Goal: Task Accomplishment & Management: Manage account settings

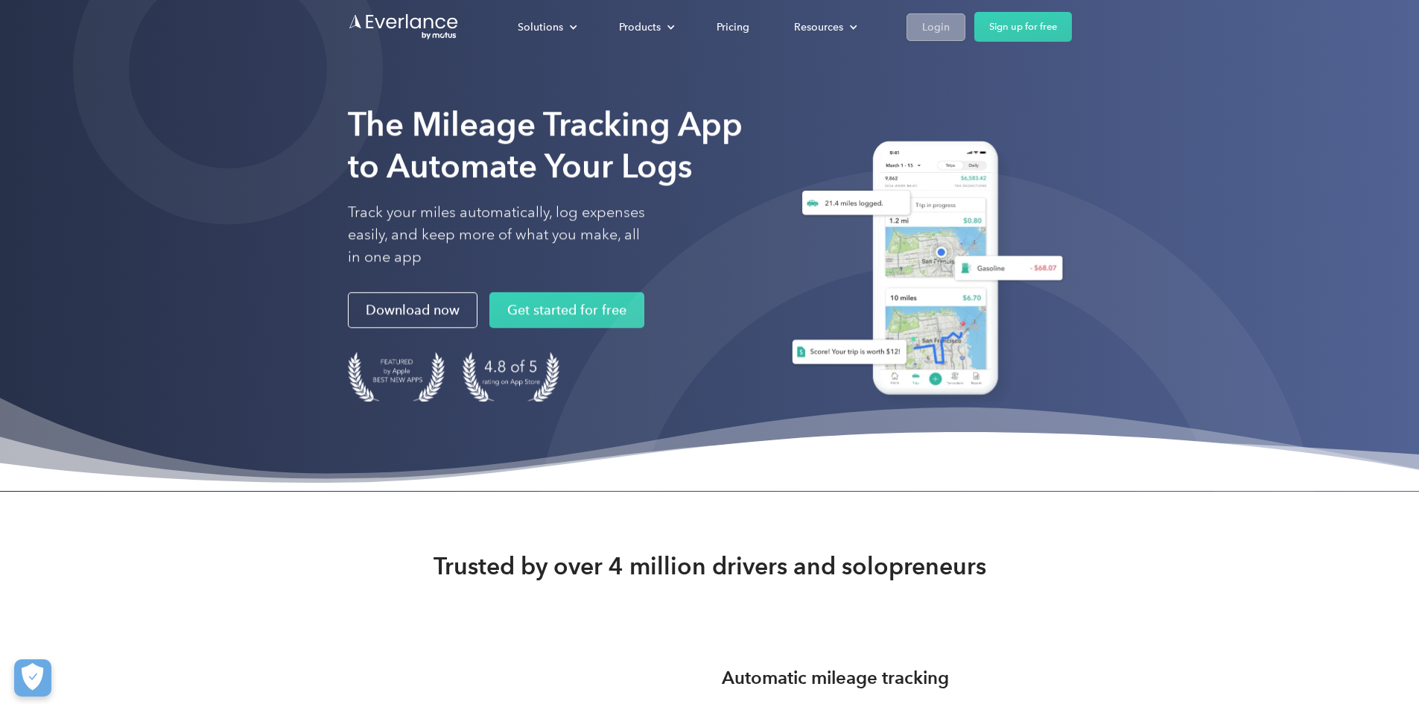
click at [950, 19] on div "Login" at bounding box center [936, 26] width 28 height 19
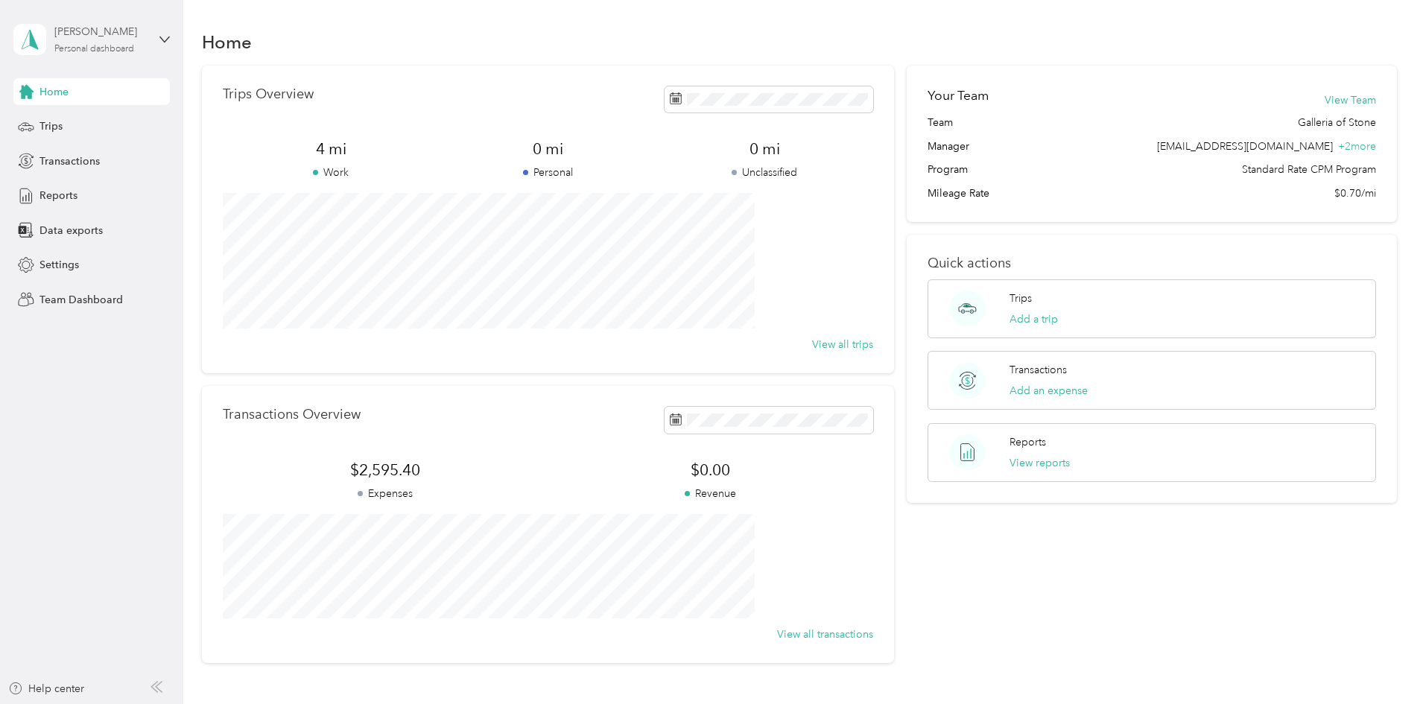
click at [98, 40] on div "[PERSON_NAME] Personal dashboard" at bounding box center [100, 39] width 93 height 30
click at [87, 126] on div "Team dashboard" at bounding box center [67, 123] width 80 height 16
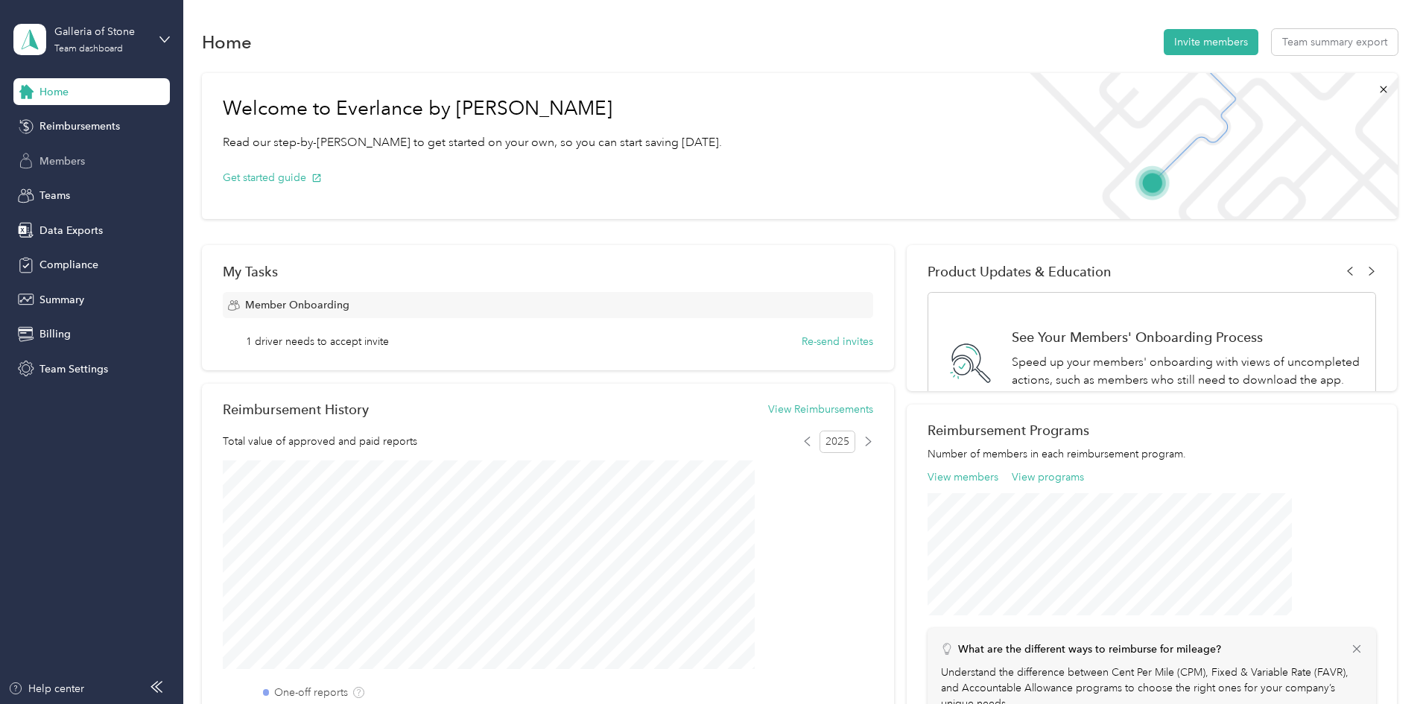
click at [66, 160] on span "Members" at bounding box center [61, 161] width 45 height 16
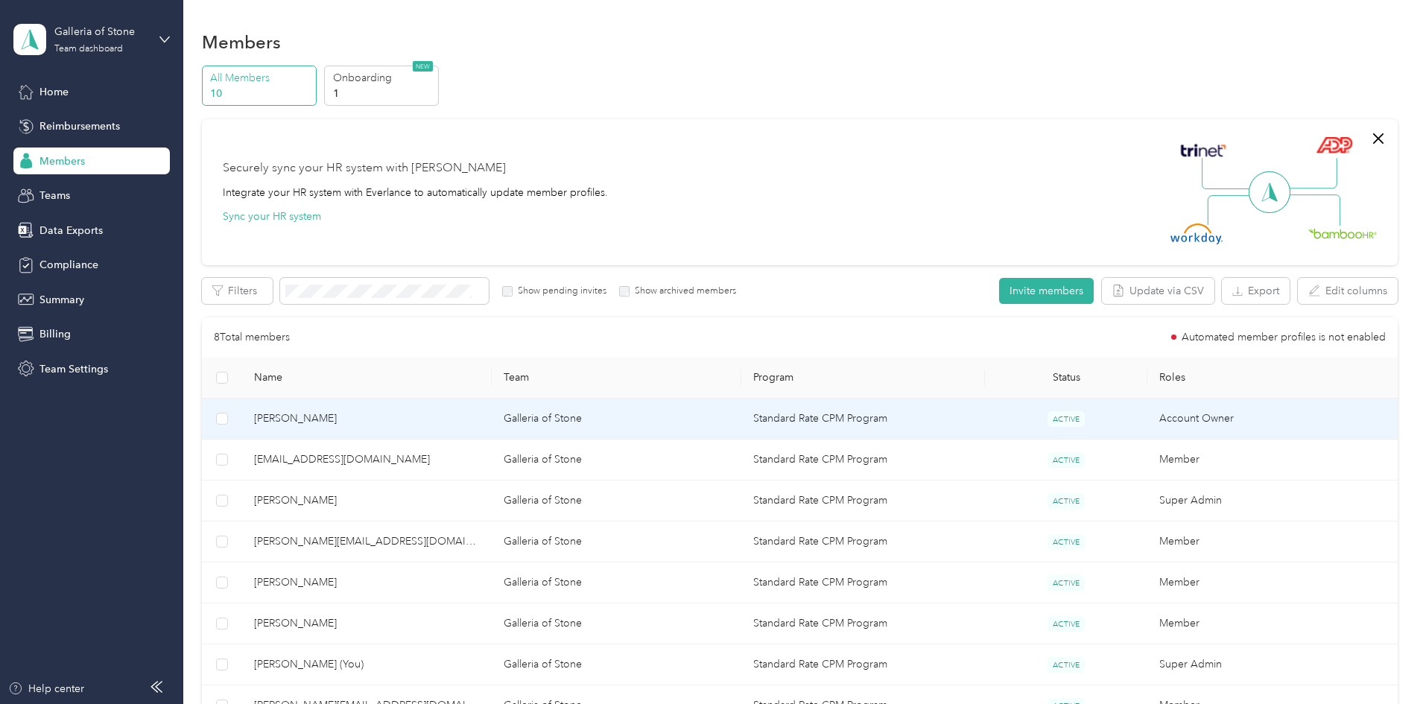
click at [407, 423] on span "[PERSON_NAME]" at bounding box center [367, 418] width 226 height 16
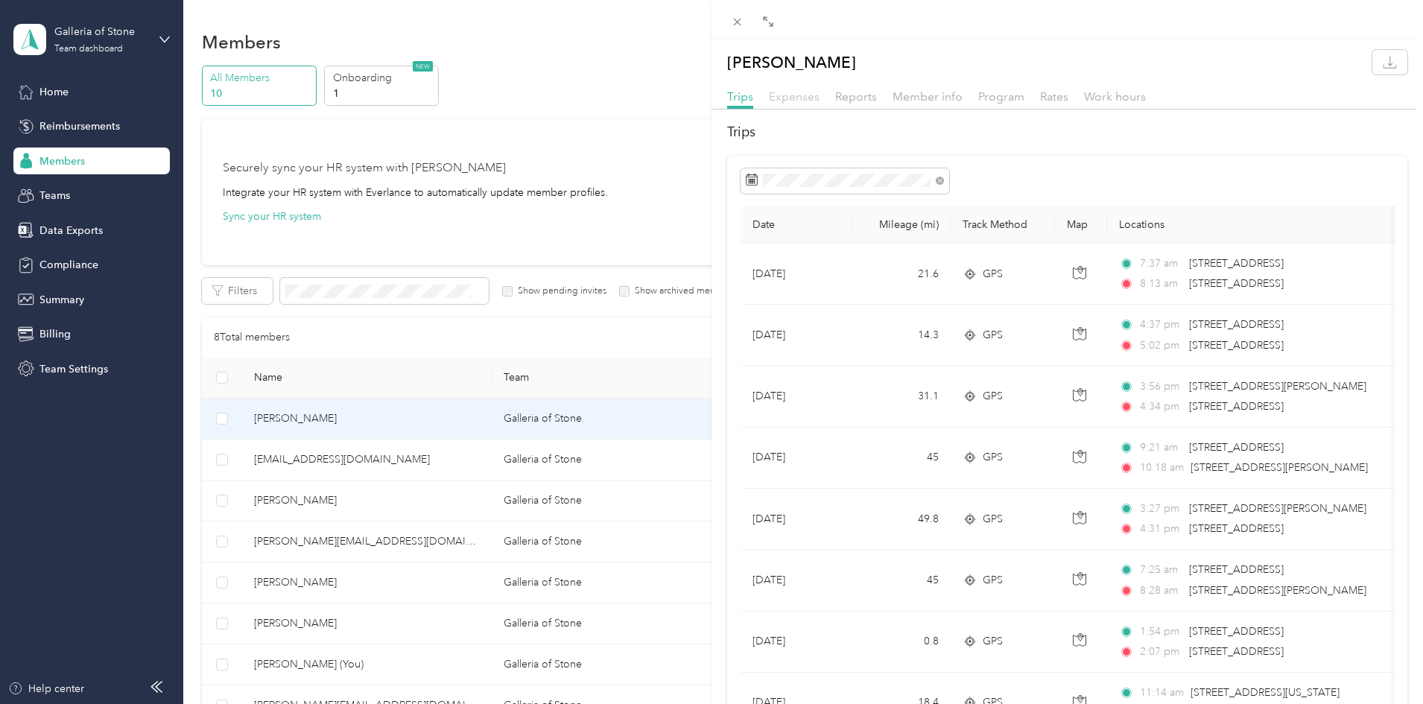
click at [790, 96] on span "Expenses" at bounding box center [794, 96] width 51 height 14
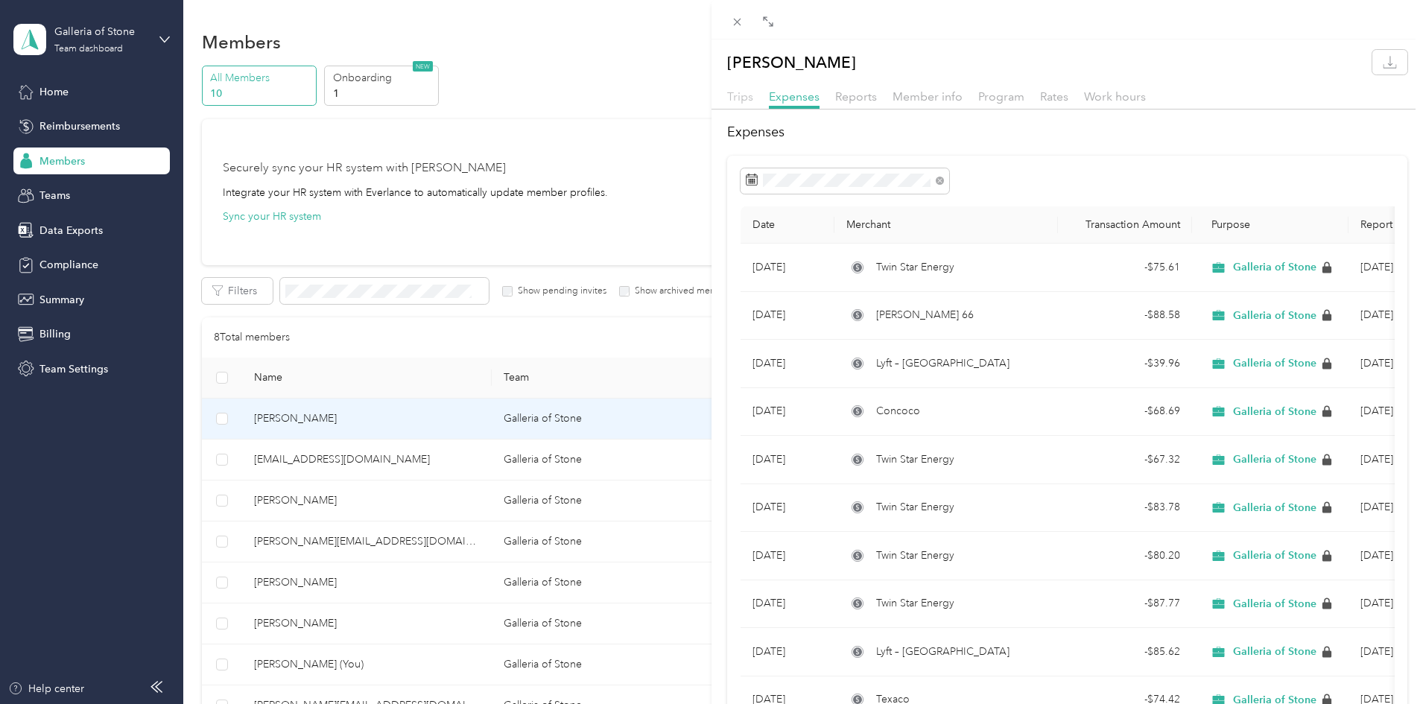
click at [743, 101] on span "Trips" at bounding box center [740, 96] width 26 height 14
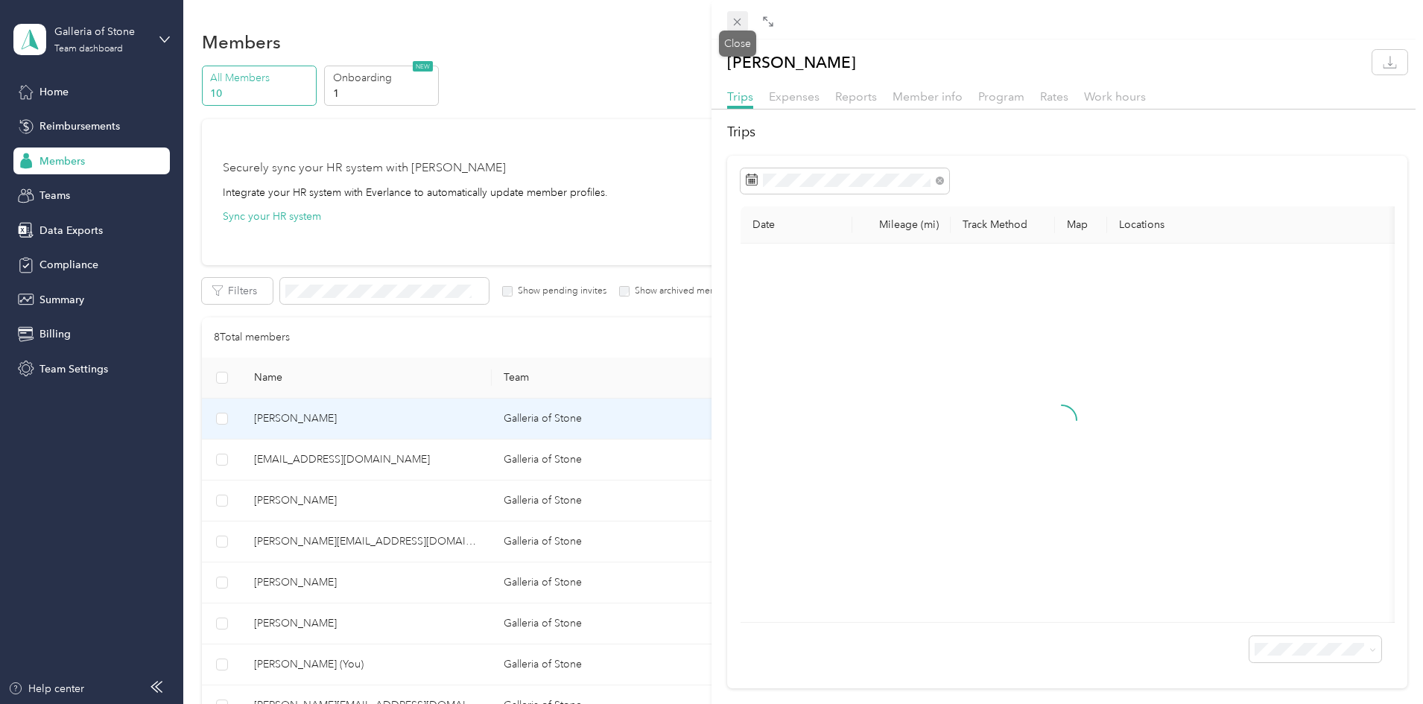
click at [740, 22] on icon at bounding box center [737, 22] width 13 height 13
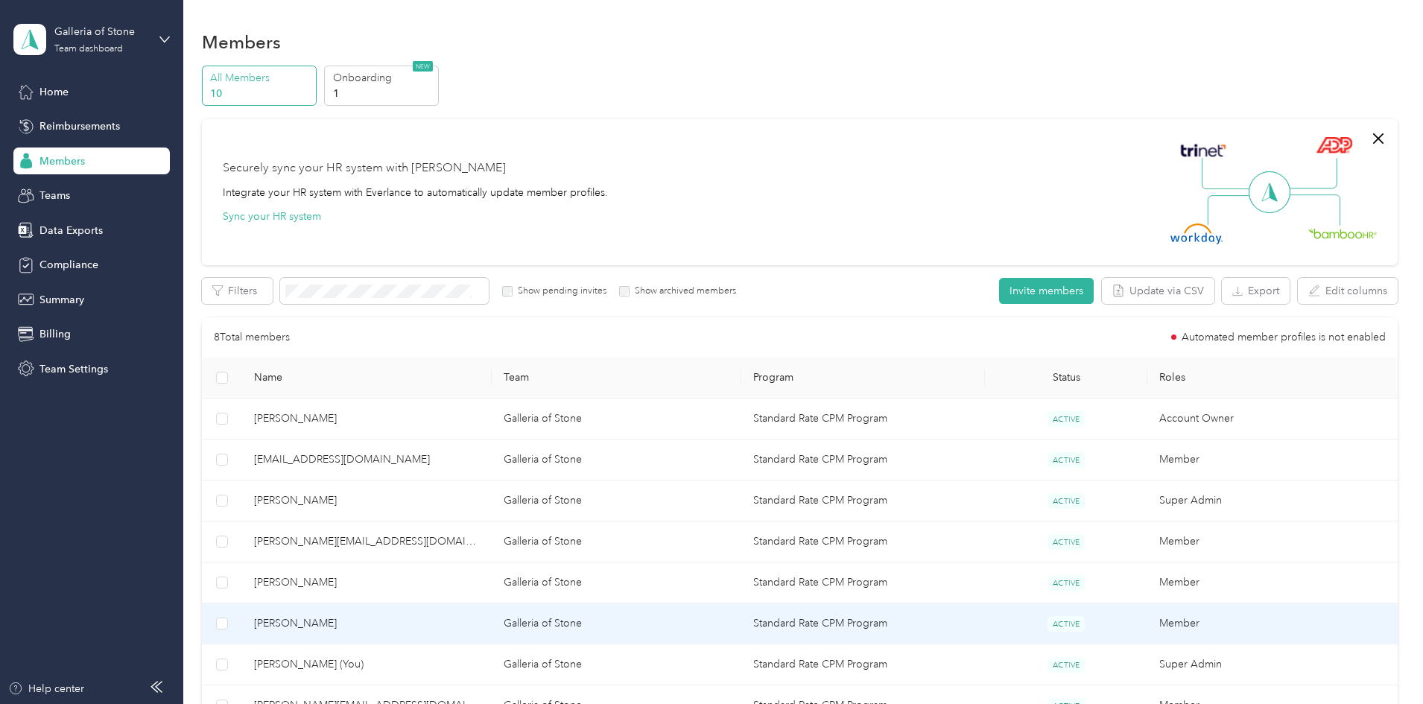
click at [381, 626] on span "[PERSON_NAME]" at bounding box center [367, 623] width 226 height 16
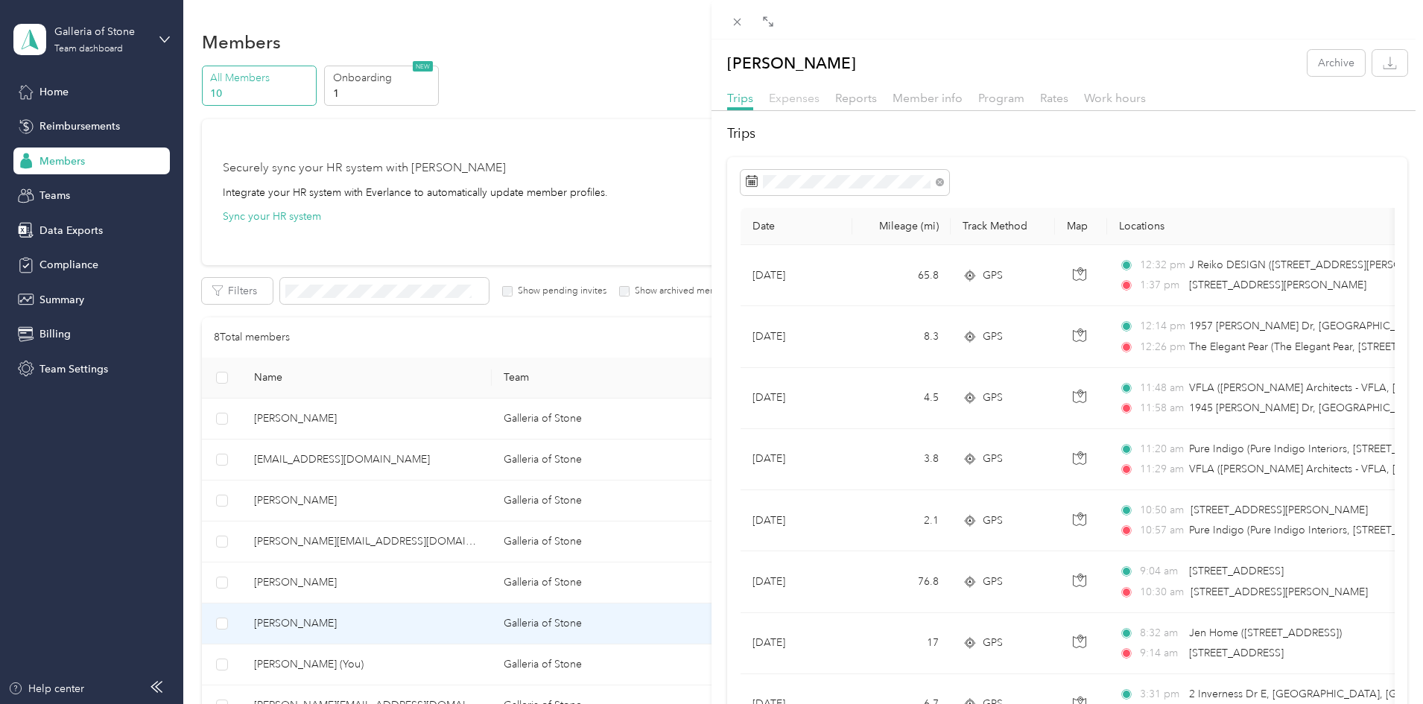
click at [785, 95] on span "Expenses" at bounding box center [794, 98] width 51 height 14
